Goal: Task Accomplishment & Management: Use online tool/utility

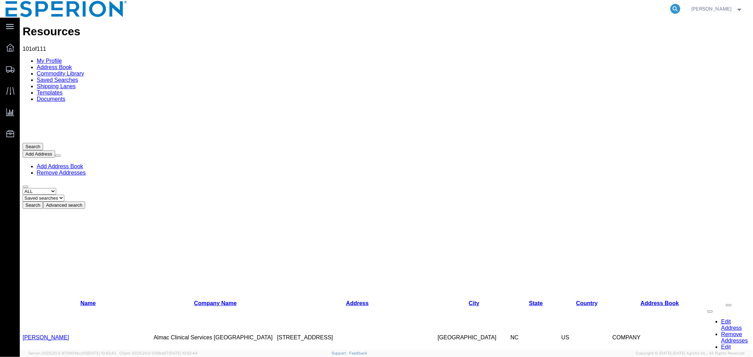
scroll to position [298, 0]
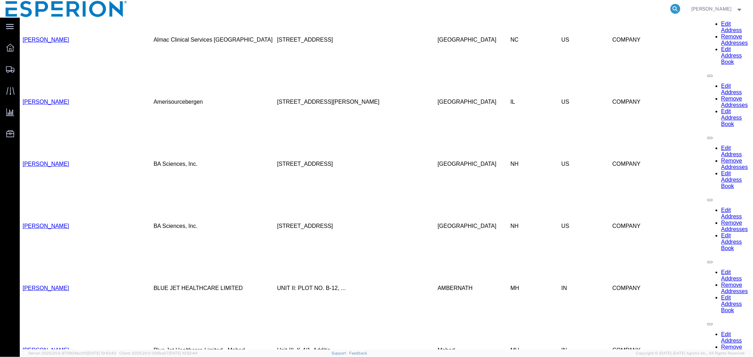
click at [673, 8] on icon at bounding box center [675, 9] width 10 height 10
click at [628, 7] on input "search" at bounding box center [563, 8] width 215 height 17
paste input "56968046"
type input "56968046"
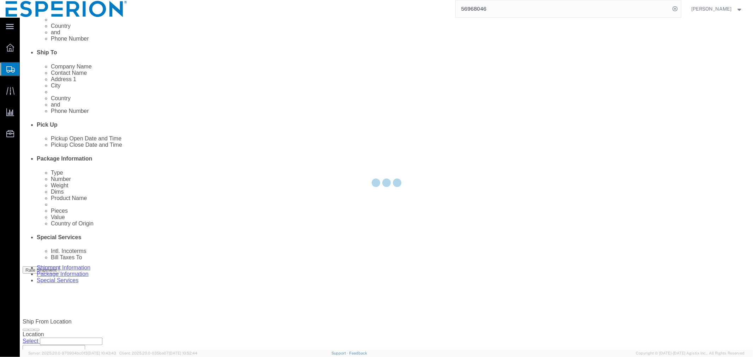
scroll to position [290, 0]
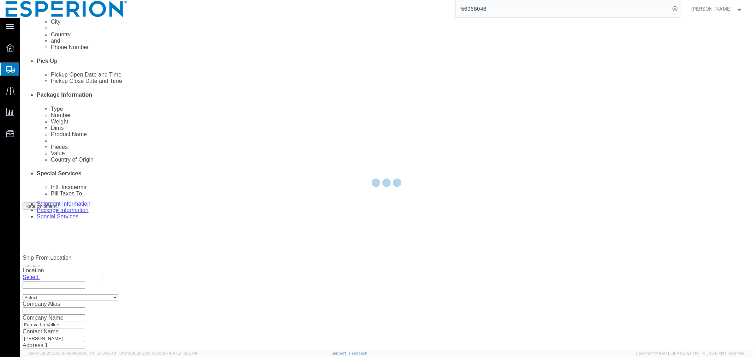
select select
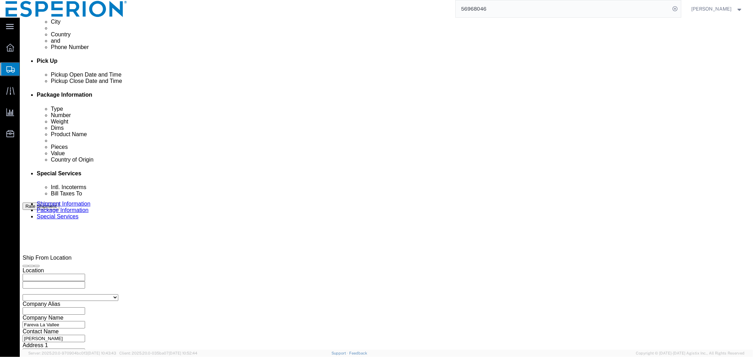
click button "Continue"
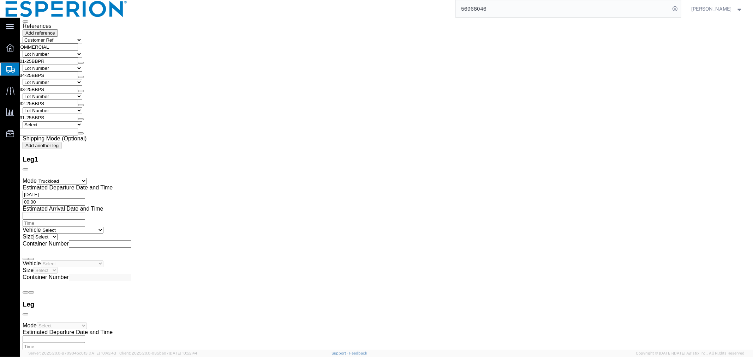
scroll to position [1498, 0]
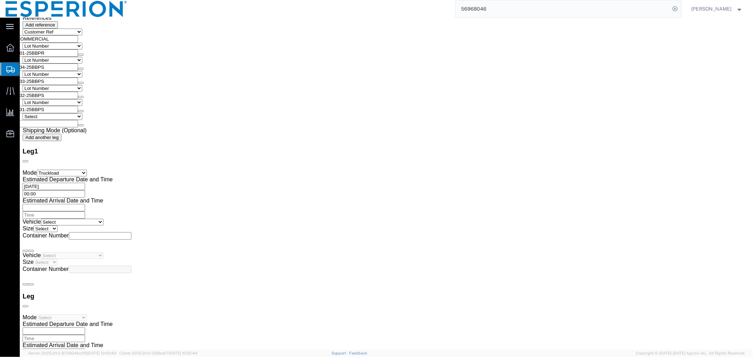
click button "Continue"
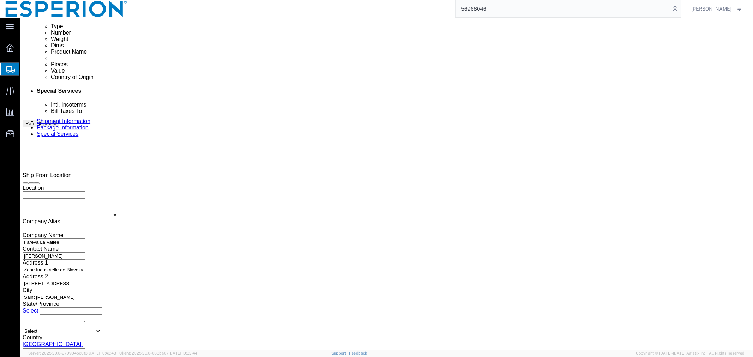
scroll to position [255, 0]
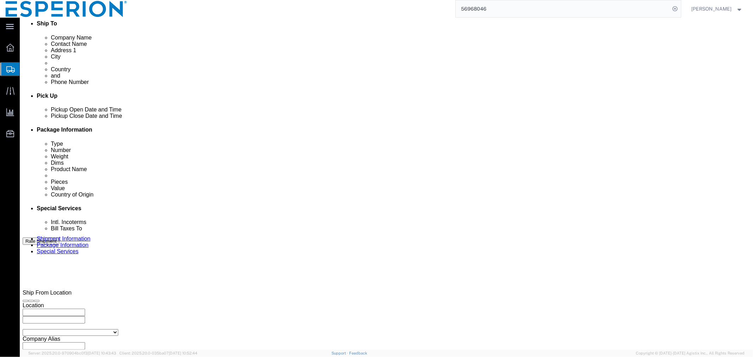
click button "Rate Shipment"
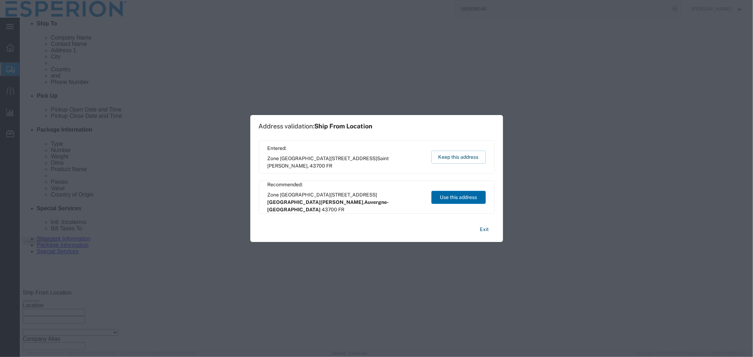
click at [449, 199] on button "Use this address" at bounding box center [458, 197] width 54 height 13
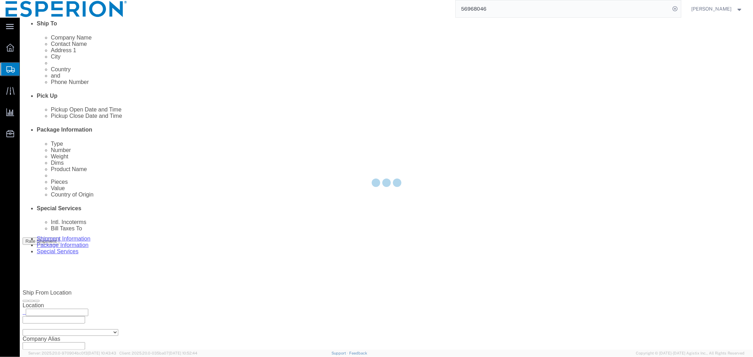
scroll to position [0, 0]
